Goal: Information Seeking & Learning: Learn about a topic

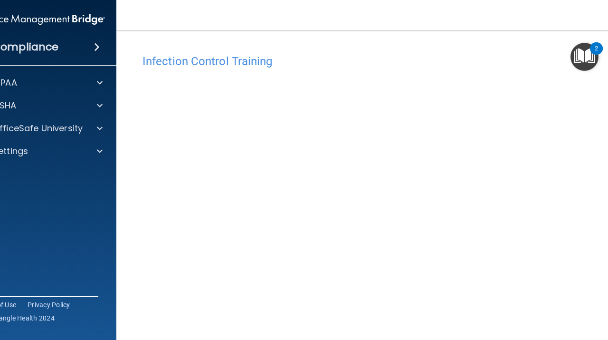
scroll to position [63, 0]
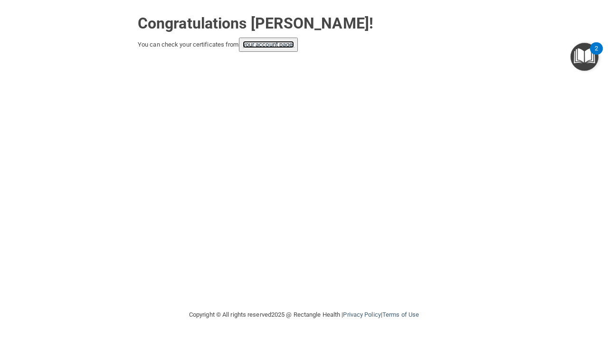
click at [272, 46] on link "your account page!" at bounding box center [269, 44] width 52 height 7
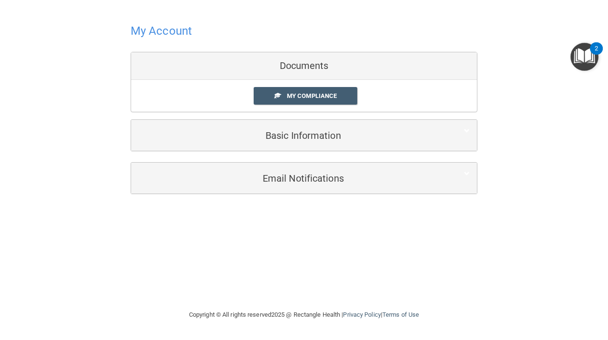
click at [312, 104] on div "My Compliance My Compliance My BAA" at bounding box center [304, 96] width 346 height 32
click at [312, 96] on span "My Compliance" at bounding box center [312, 95] width 50 height 7
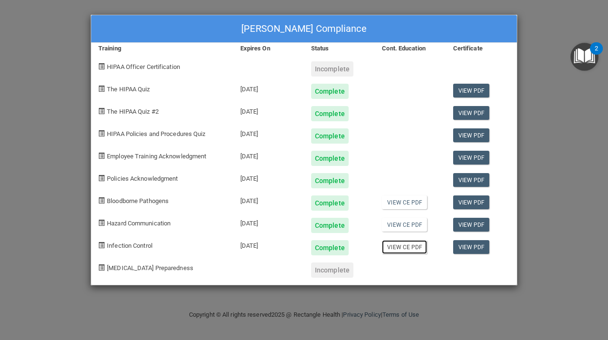
click at [417, 249] on link "View CE PDF" at bounding box center [404, 247] width 45 height 14
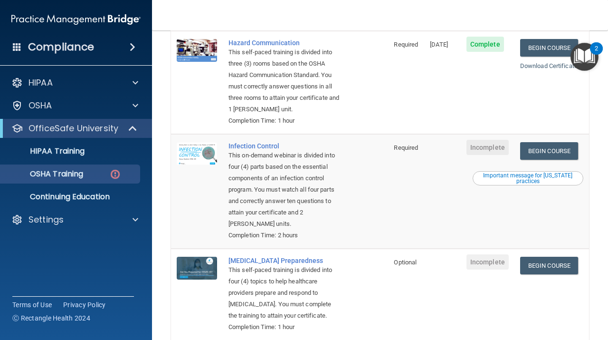
scroll to position [285, 0]
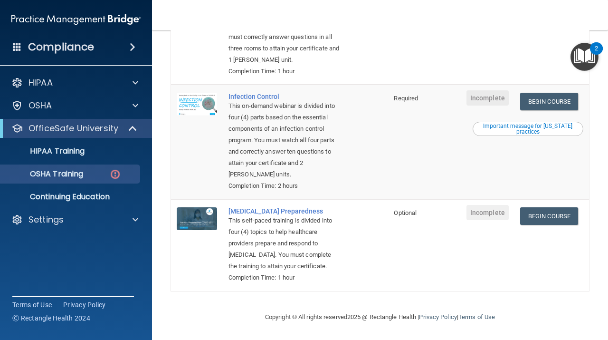
click at [540, 124] on div "Important message for [US_STATE] practices" at bounding box center [528, 128] width 108 height 11
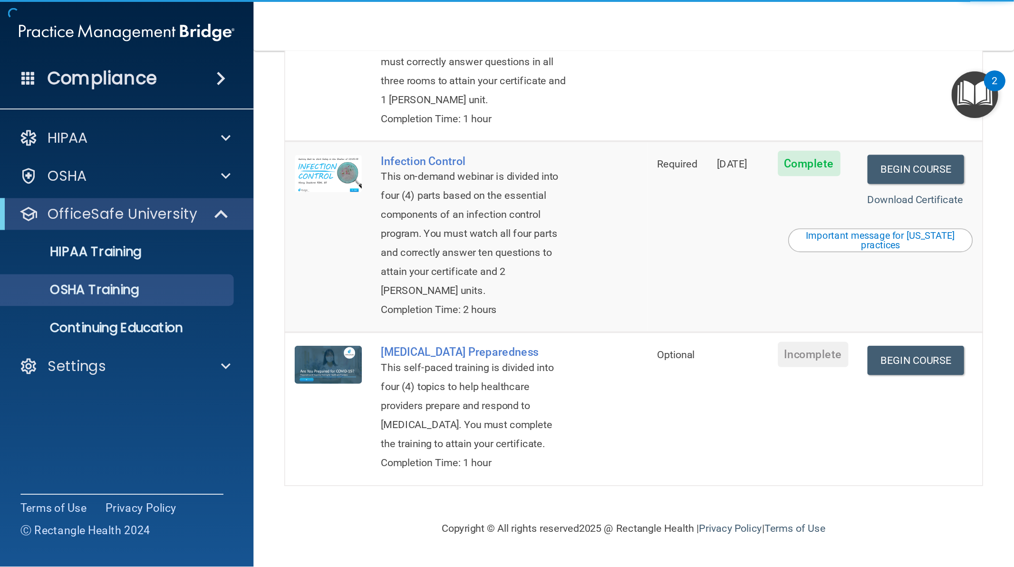
scroll to position [263, 0]
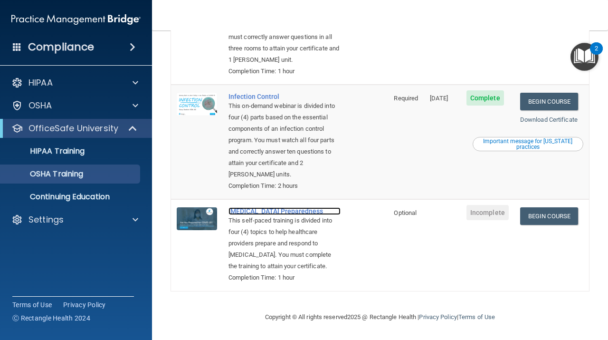
click at [282, 207] on div "[MEDICAL_DATA] Preparedness" at bounding box center [285, 211] width 112 height 8
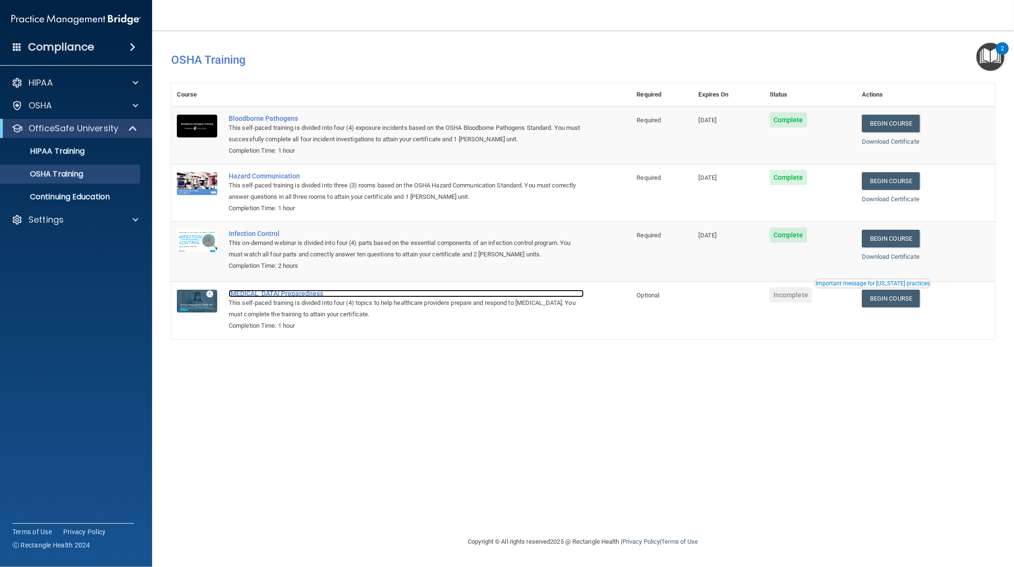
scroll to position [0, 0]
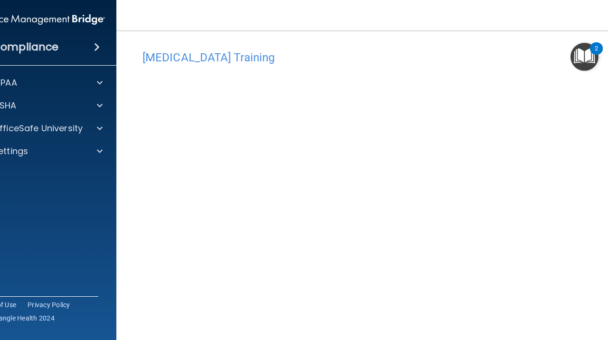
scroll to position [35, 0]
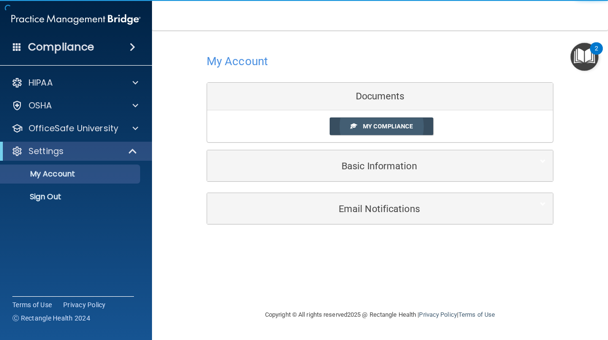
click at [395, 127] on span "My Compliance" at bounding box center [388, 126] width 50 height 7
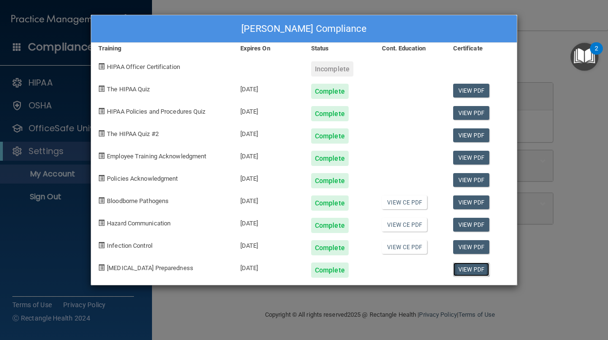
click at [468, 273] on link "View PDF" at bounding box center [471, 269] width 37 height 14
click at [394, 222] on link "View CE PDF" at bounding box center [404, 225] width 45 height 14
click at [557, 227] on div "[PERSON_NAME] Compliance Training Expires On Status Cont. Education Certificate…" at bounding box center [304, 170] width 608 height 340
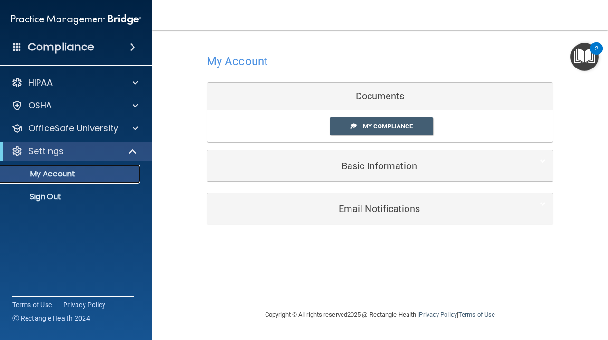
click at [101, 174] on p "My Account" at bounding box center [71, 174] width 130 height 10
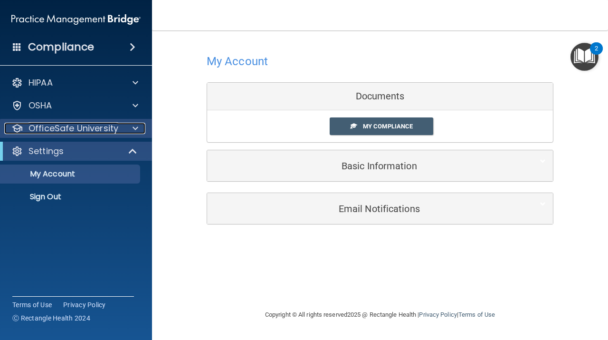
click at [102, 132] on p "OfficeSafe University" at bounding box center [74, 128] width 90 height 11
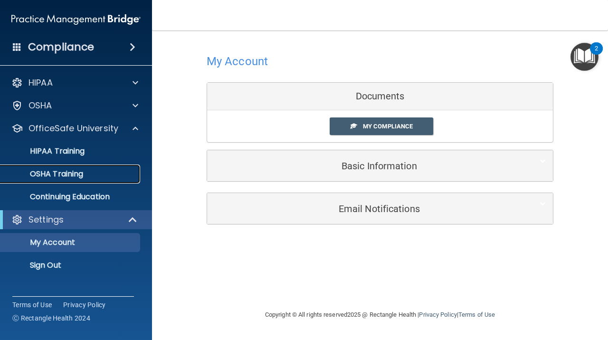
click at [73, 175] on p "OSHA Training" at bounding box center [44, 174] width 77 height 10
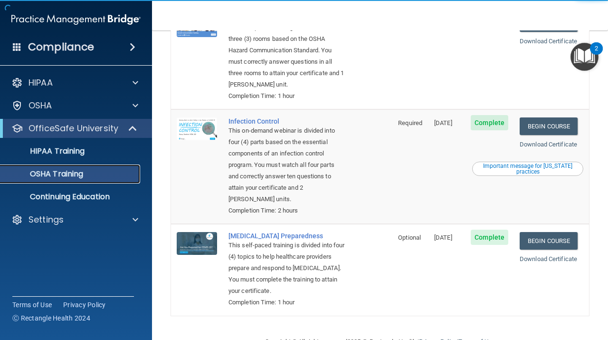
scroll to position [240, 0]
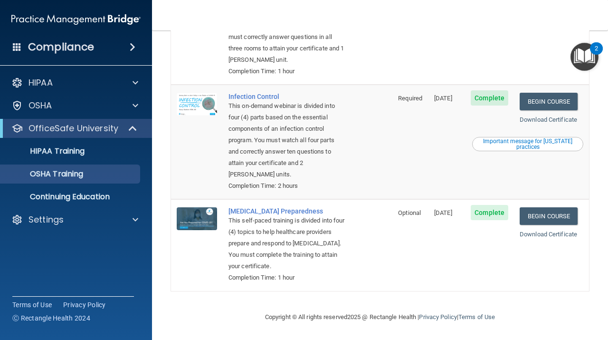
click at [265, 215] on div "This self-paced training is divided into four (4) topics to help healthcare pro…" at bounding box center [287, 243] width 116 height 57
click at [563, 209] on link "Begin Course" at bounding box center [549, 216] width 58 height 18
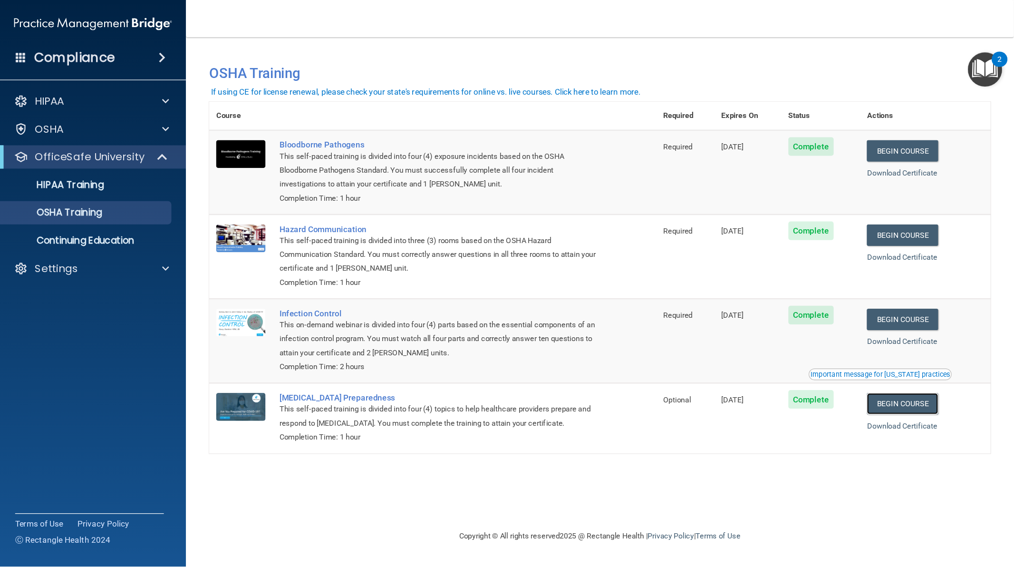
scroll to position [0, 0]
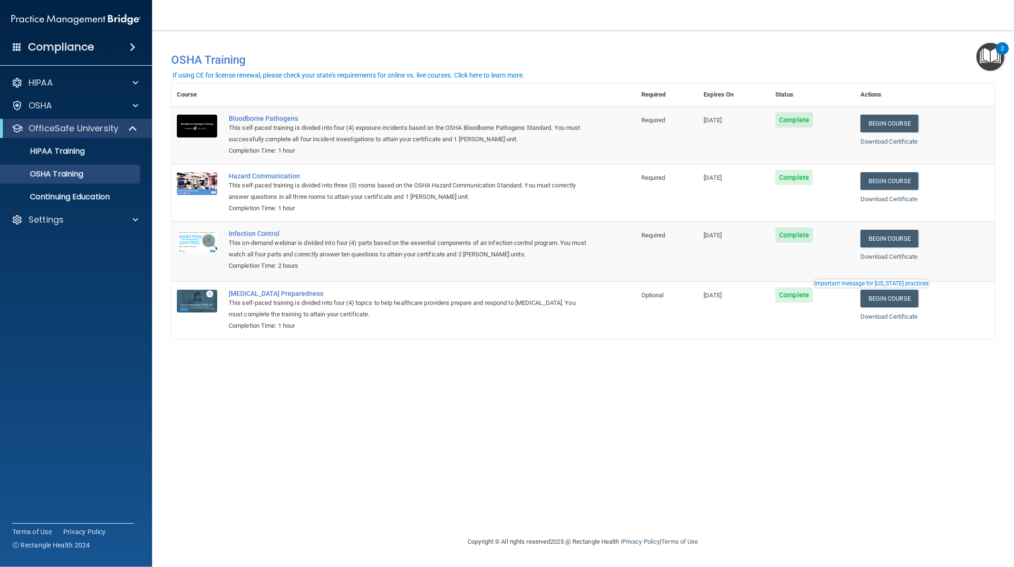
drag, startPoint x: 599, startPoint y: 0, endPoint x: 582, endPoint y: 439, distance: 439.0
click at [582, 339] on div "You have a course that has expired or is incomplete. Please complete the course…" at bounding box center [583, 283] width 824 height 486
click at [238, 235] on div "Infection Control" at bounding box center [408, 234] width 359 height 8
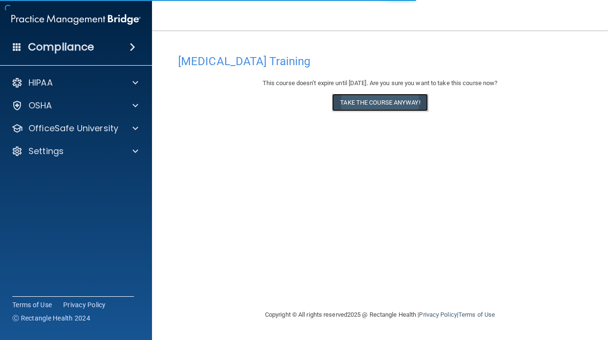
click at [373, 106] on button "Take the course anyway!" at bounding box center [380, 103] width 96 height 18
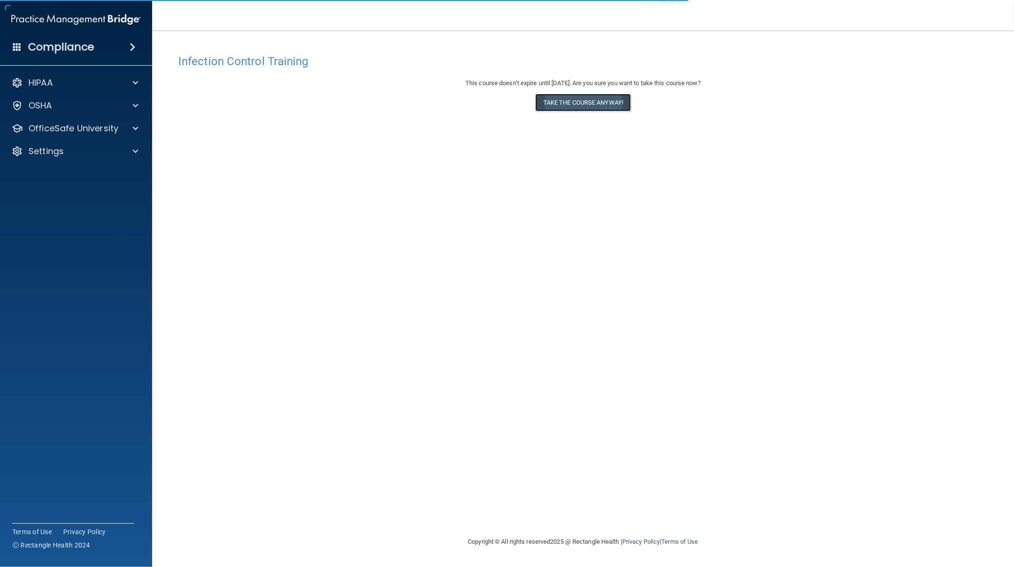
click at [601, 103] on button "Take the course anyway!" at bounding box center [583, 103] width 96 height 18
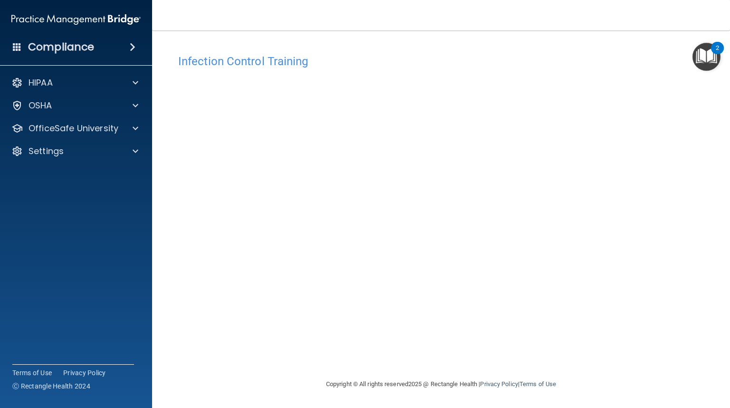
drag, startPoint x: 1001, startPoint y: 0, endPoint x: 335, endPoint y: 366, distance: 760.4
click at [335, 366] on div "Infection Control Training This course doesn’t expire until 08/18/2026. Are you…" at bounding box center [441, 213] width 540 height 329
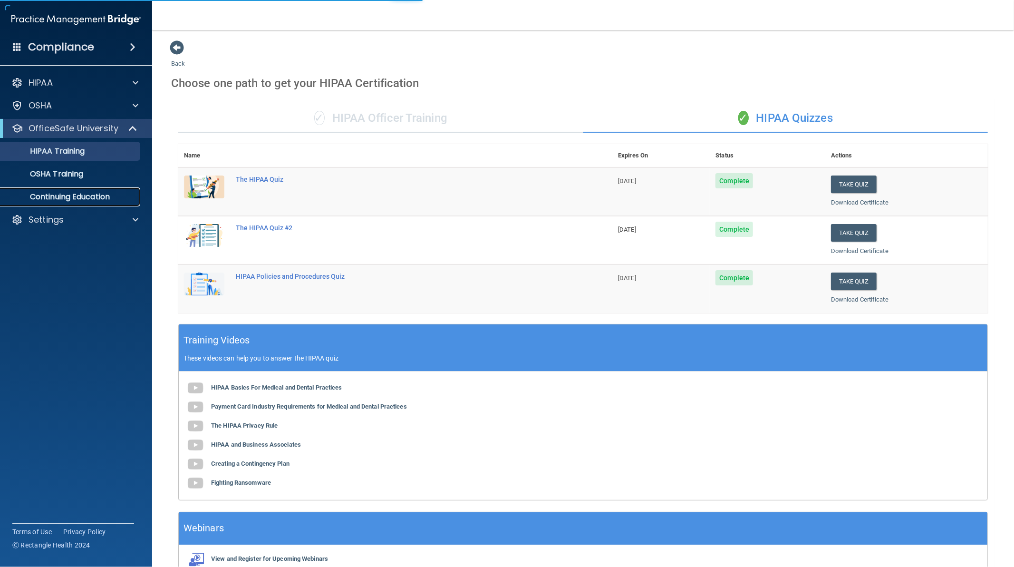
click at [115, 201] on p "Continuing Education" at bounding box center [71, 197] width 130 height 10
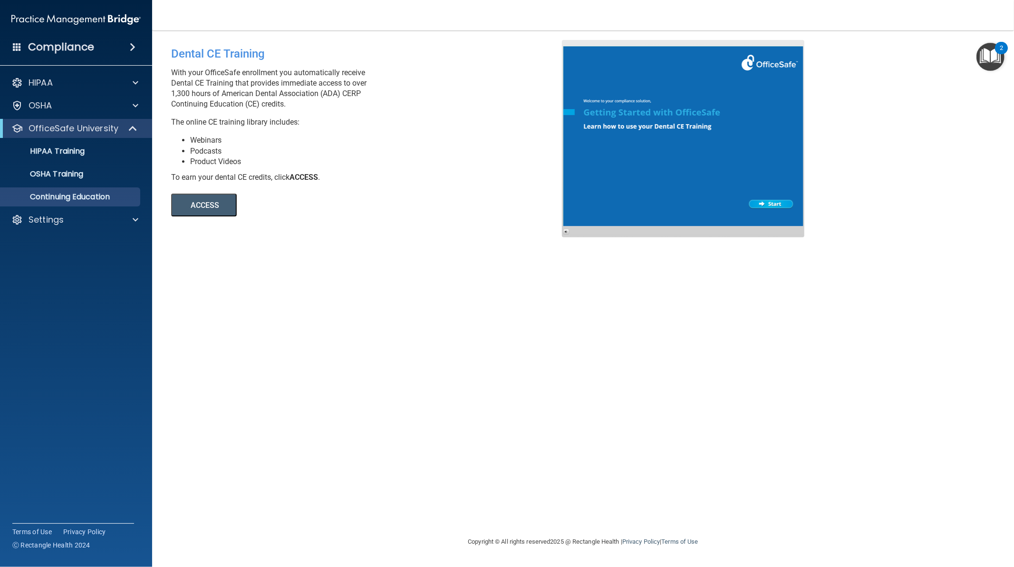
click at [777, 201] on div at bounding box center [683, 138] width 242 height 197
click at [203, 205] on button "ACCESS" at bounding box center [204, 204] width 66 height 23
